Goal: Task Accomplishment & Management: Manage account settings

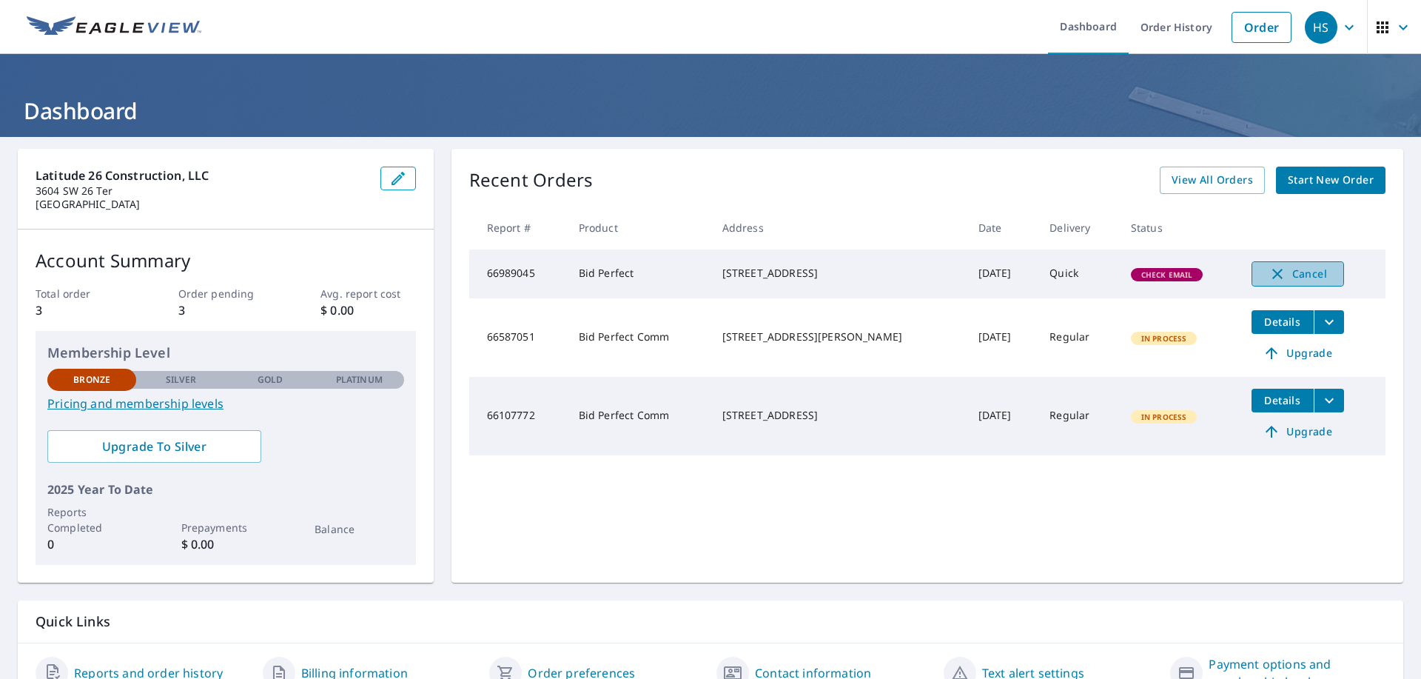
click at [1254, 283] on button "Cancel" at bounding box center [1297, 273] width 93 height 25
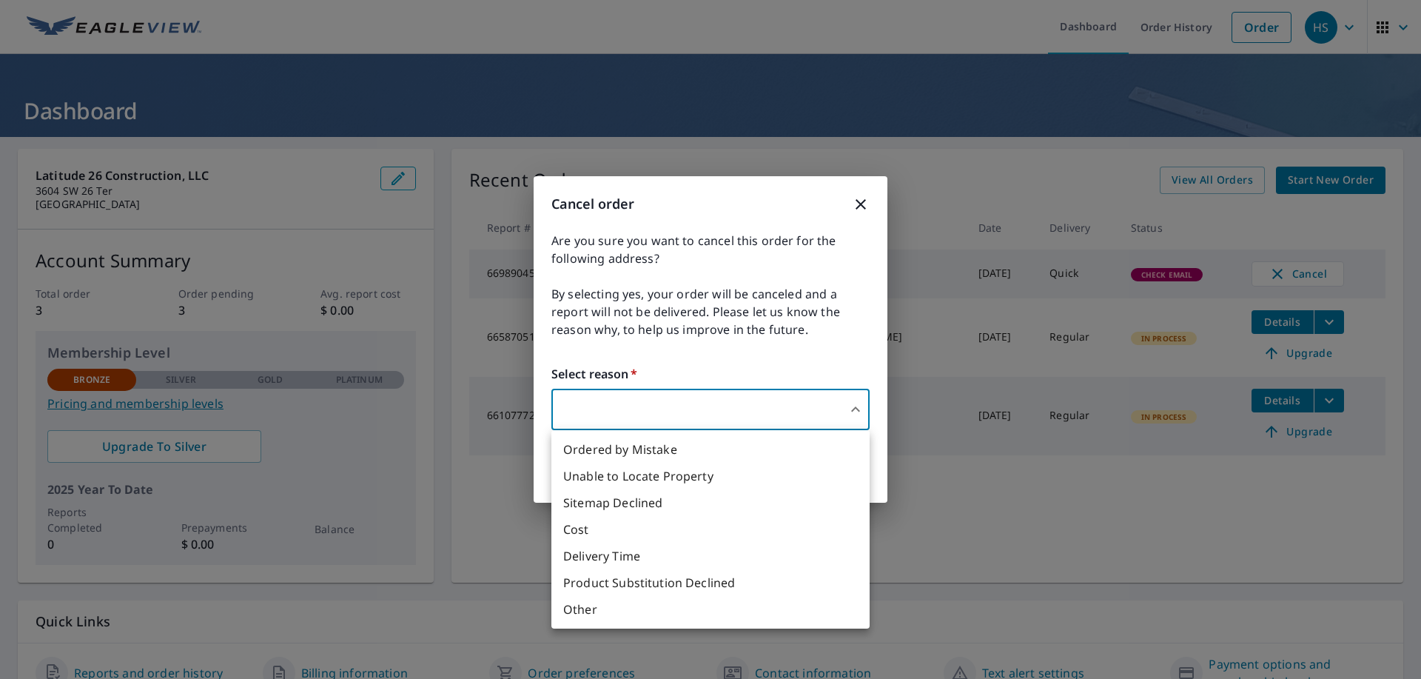
click at [833, 403] on body "HS HS Dashboard Order History Order HS Dashboard Latitude 26 Construction, LLC …" at bounding box center [710, 339] width 1421 height 679
click at [713, 508] on li "Sitemap Declined" at bounding box center [710, 502] width 318 height 27
type input "32"
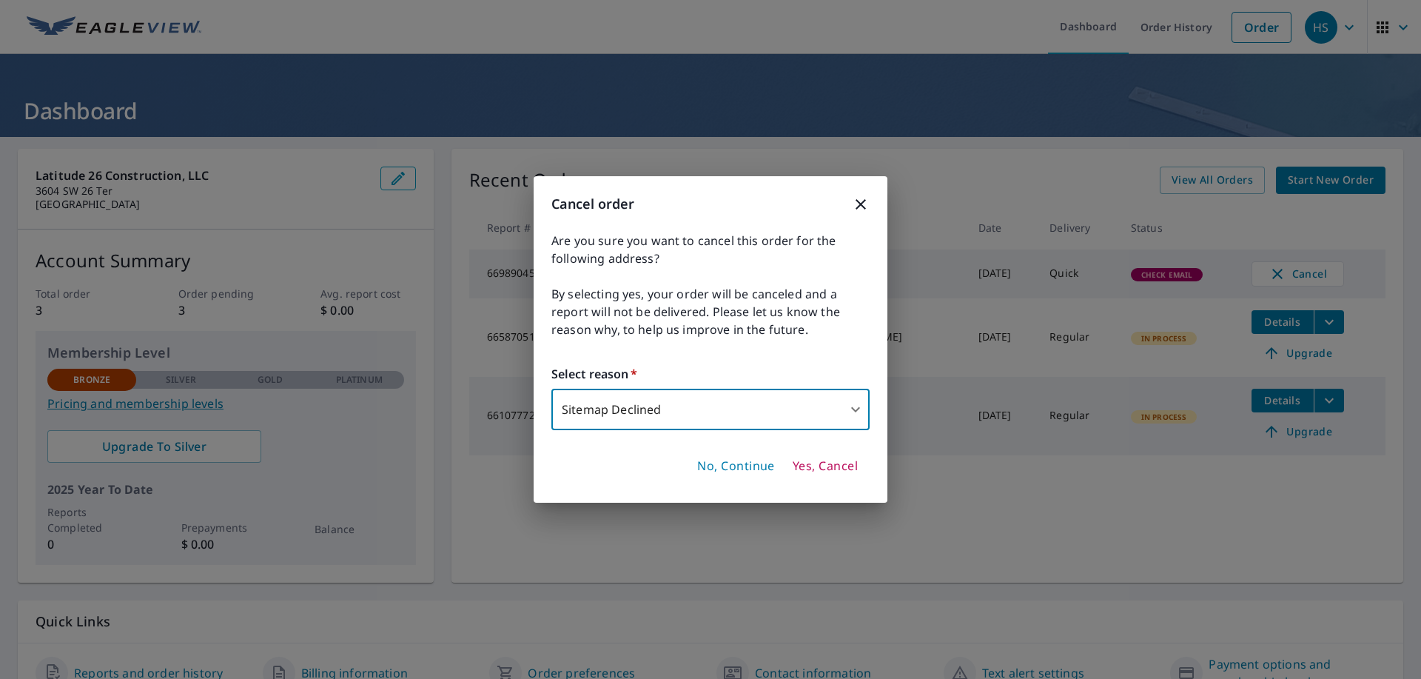
click at [818, 471] on span "Yes, Cancel" at bounding box center [825, 466] width 65 height 16
